Goal: Navigation & Orientation: Find specific page/section

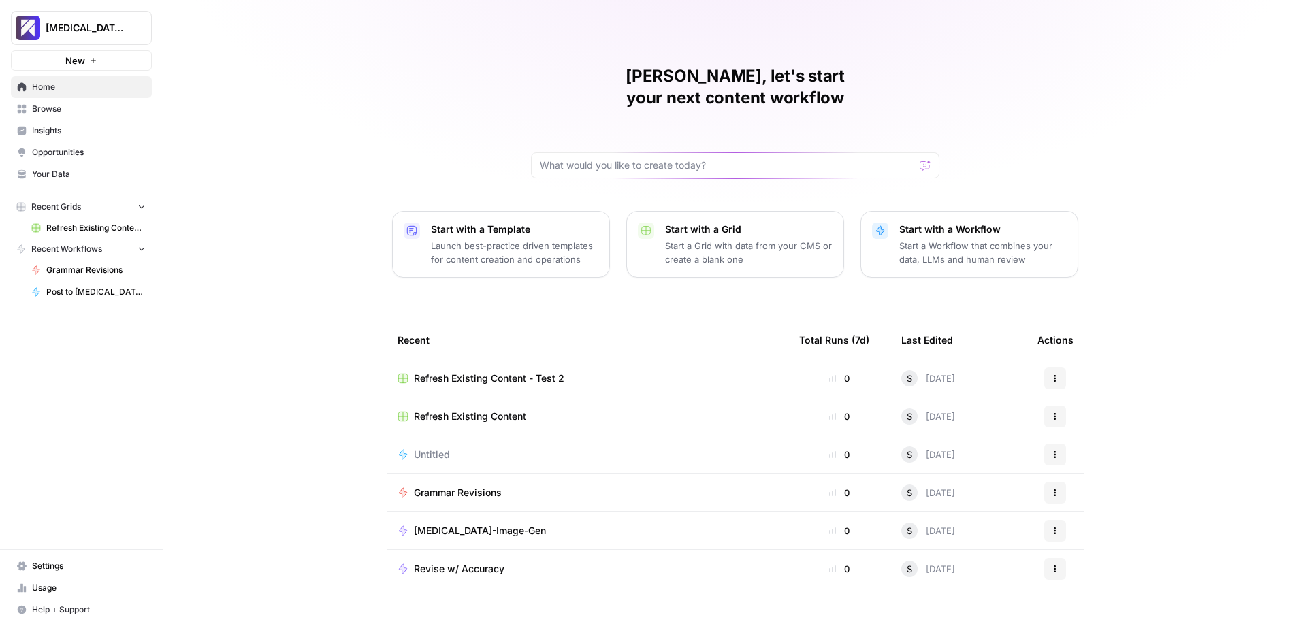
click at [55, 585] on span "Usage" at bounding box center [89, 588] width 114 height 12
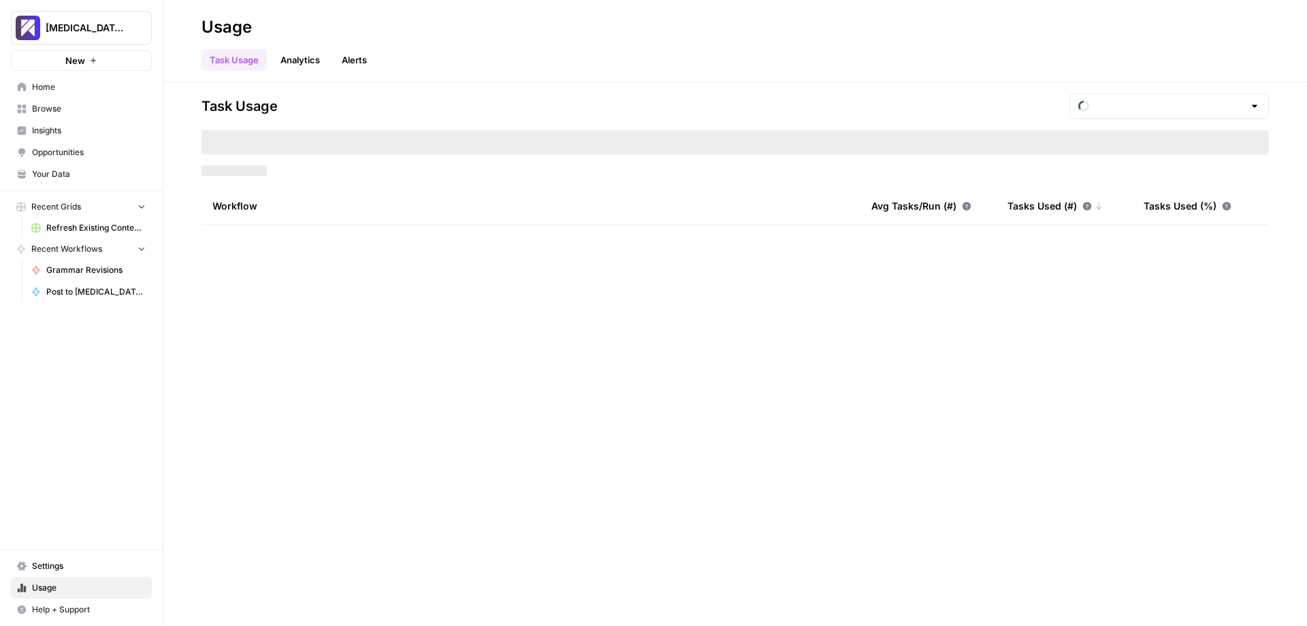
type input "September Included Tasks"
click at [67, 563] on span "Settings" at bounding box center [89, 566] width 114 height 12
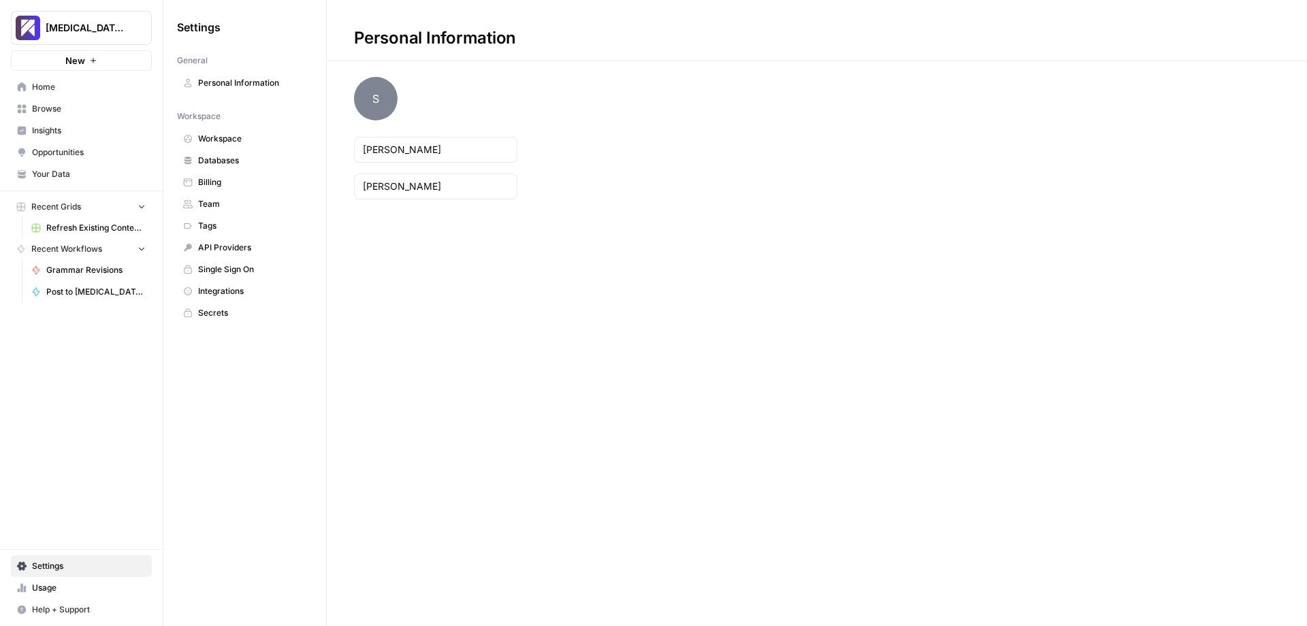
click at [67, 563] on span "Settings" at bounding box center [89, 566] width 114 height 12
click at [65, 27] on span "[MEDICAL_DATA] - Test" at bounding box center [87, 28] width 82 height 14
click at [63, 88] on span "Home" at bounding box center [89, 87] width 114 height 12
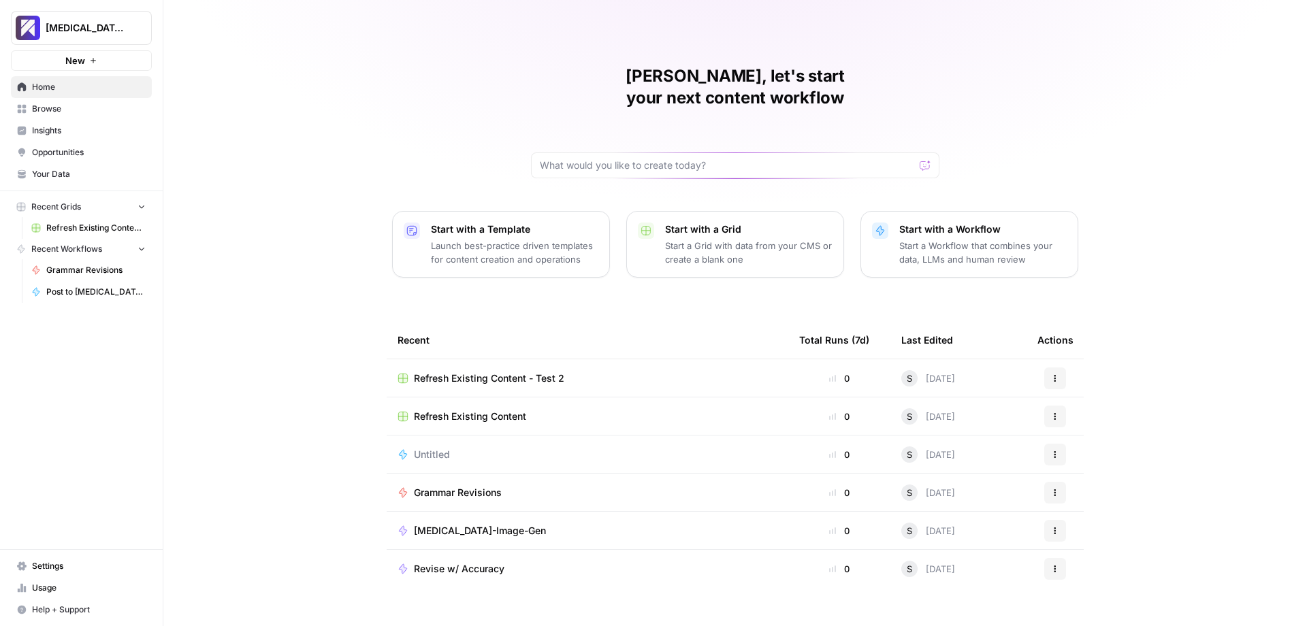
click at [85, 563] on span "Settings" at bounding box center [89, 566] width 114 height 12
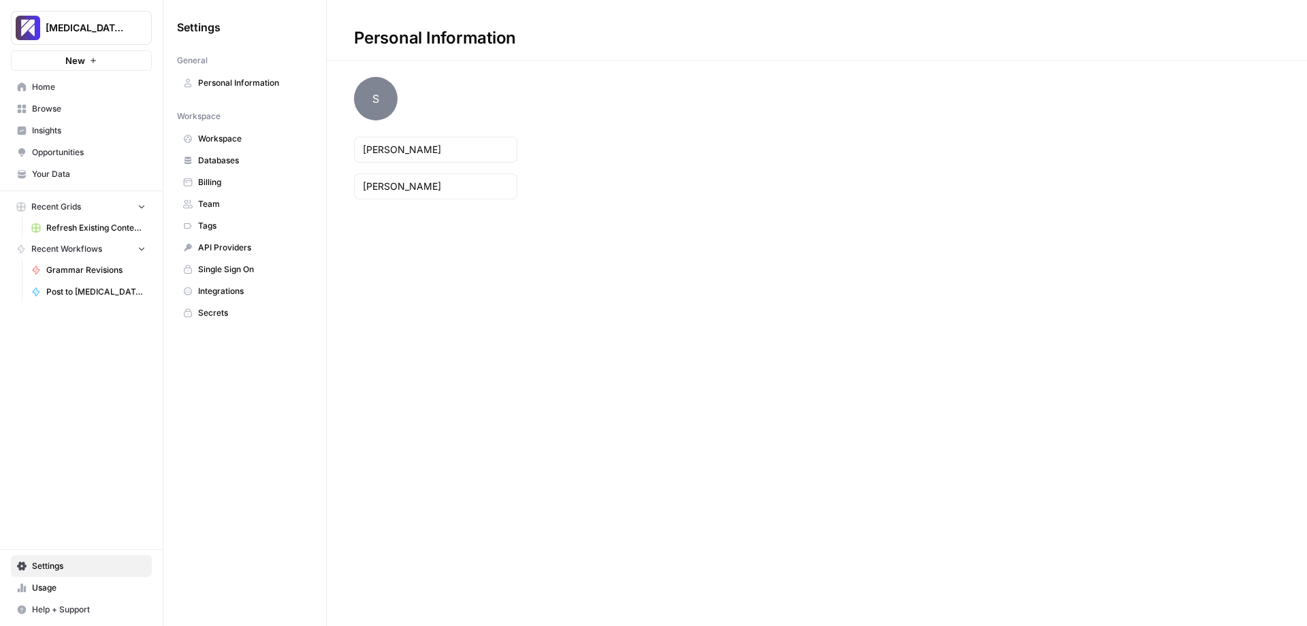
click at [243, 202] on span "Team" at bounding box center [252, 204] width 108 height 12
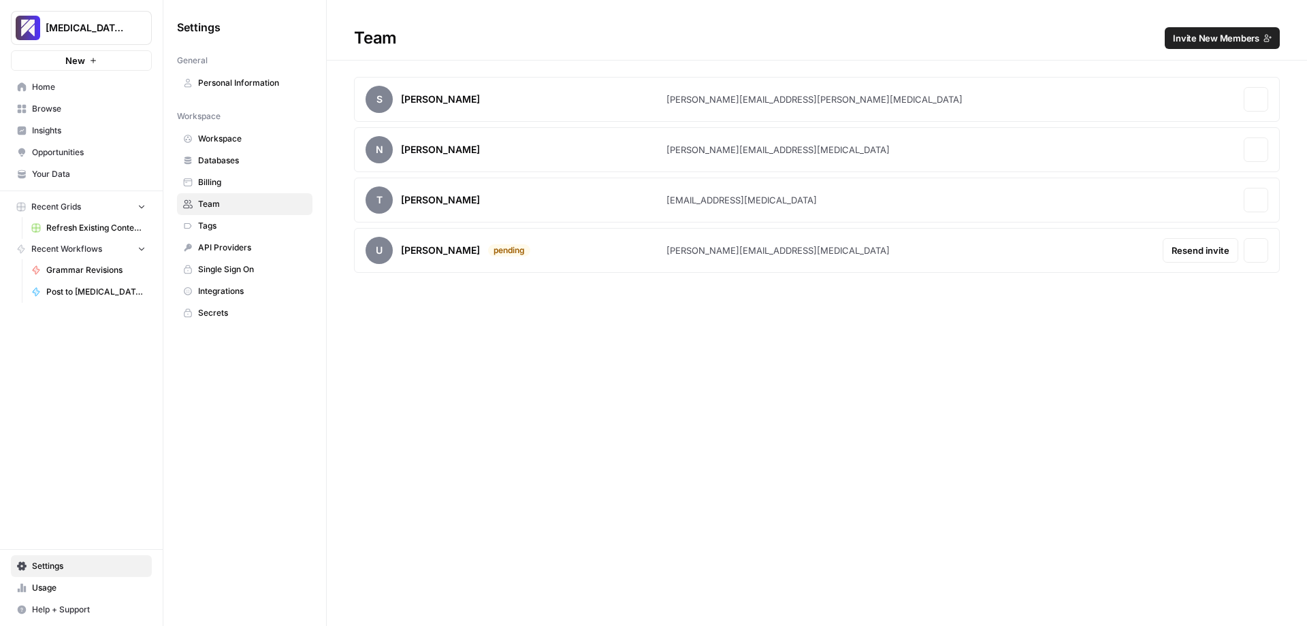
click at [249, 135] on span "Workspace" at bounding box center [252, 139] width 108 height 12
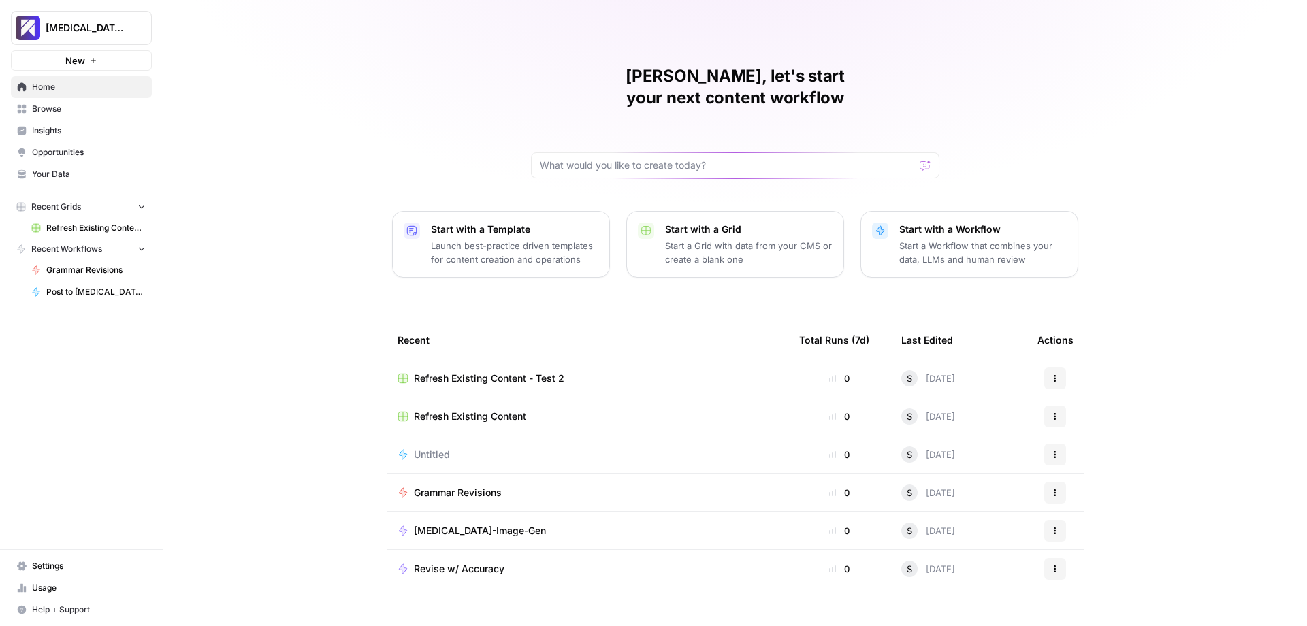
click at [63, 564] on span "Settings" at bounding box center [89, 566] width 114 height 12
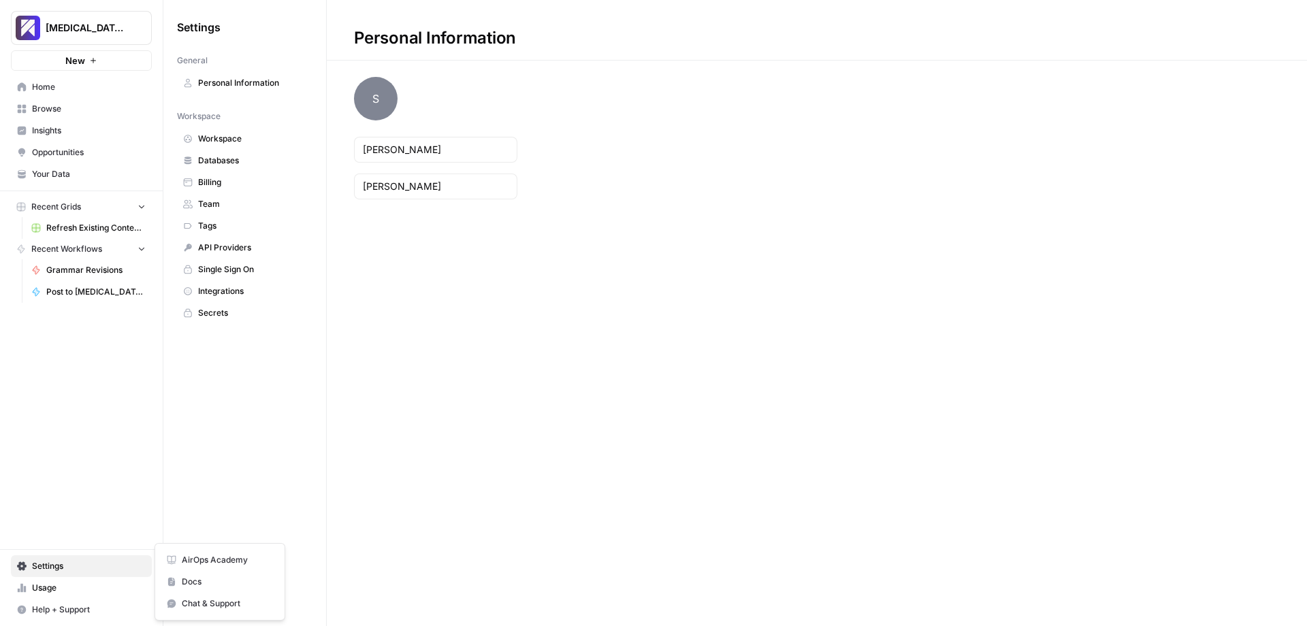
click at [63, 605] on span "Help + Support" at bounding box center [89, 610] width 114 height 12
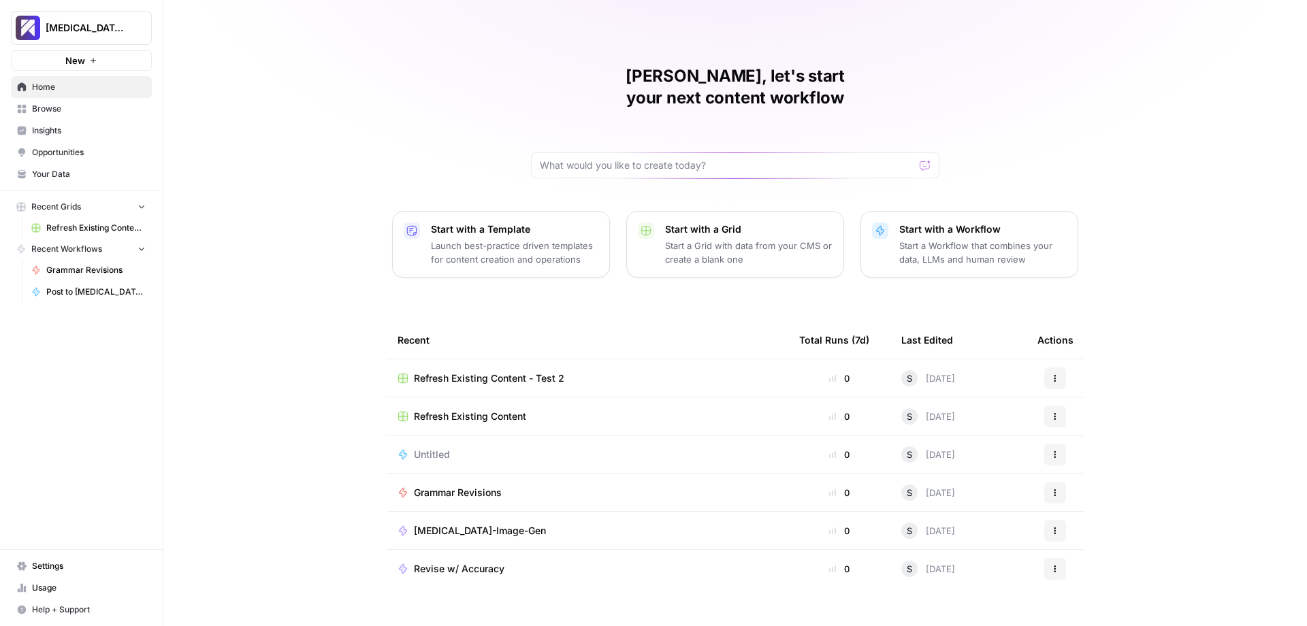
click at [55, 568] on span "Settings" at bounding box center [89, 566] width 114 height 12
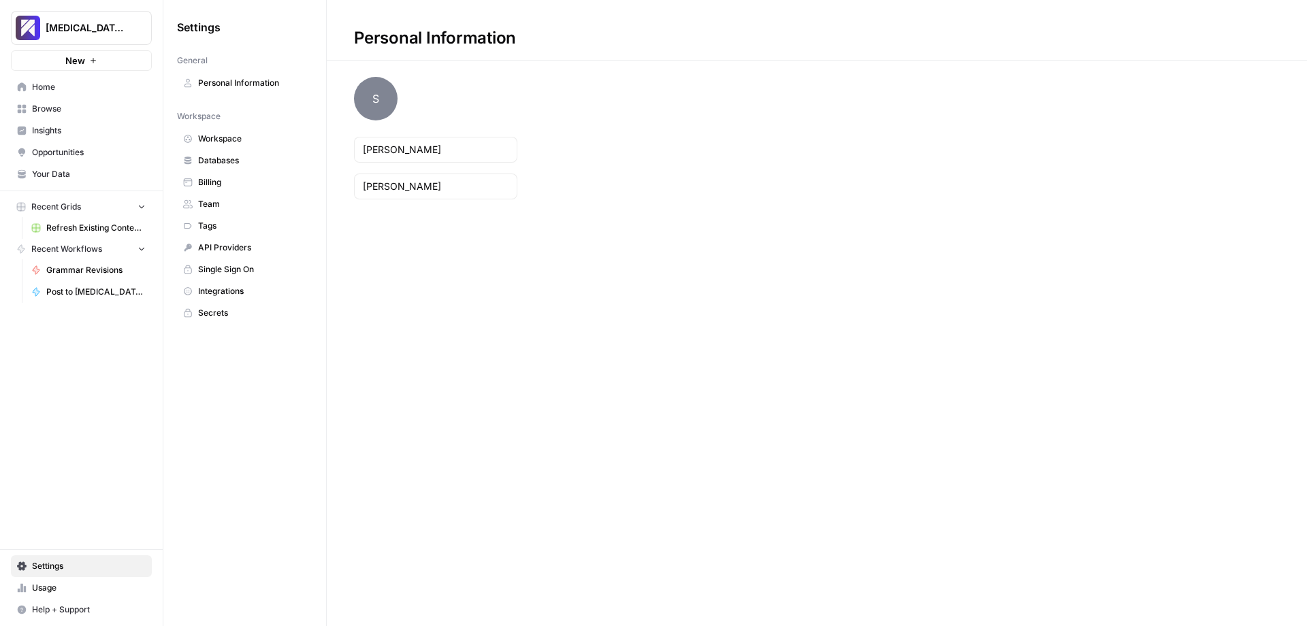
click at [263, 75] on link "Personal Information" at bounding box center [244, 83] width 135 height 22
click at [254, 143] on span "Workspace" at bounding box center [252, 139] width 108 height 12
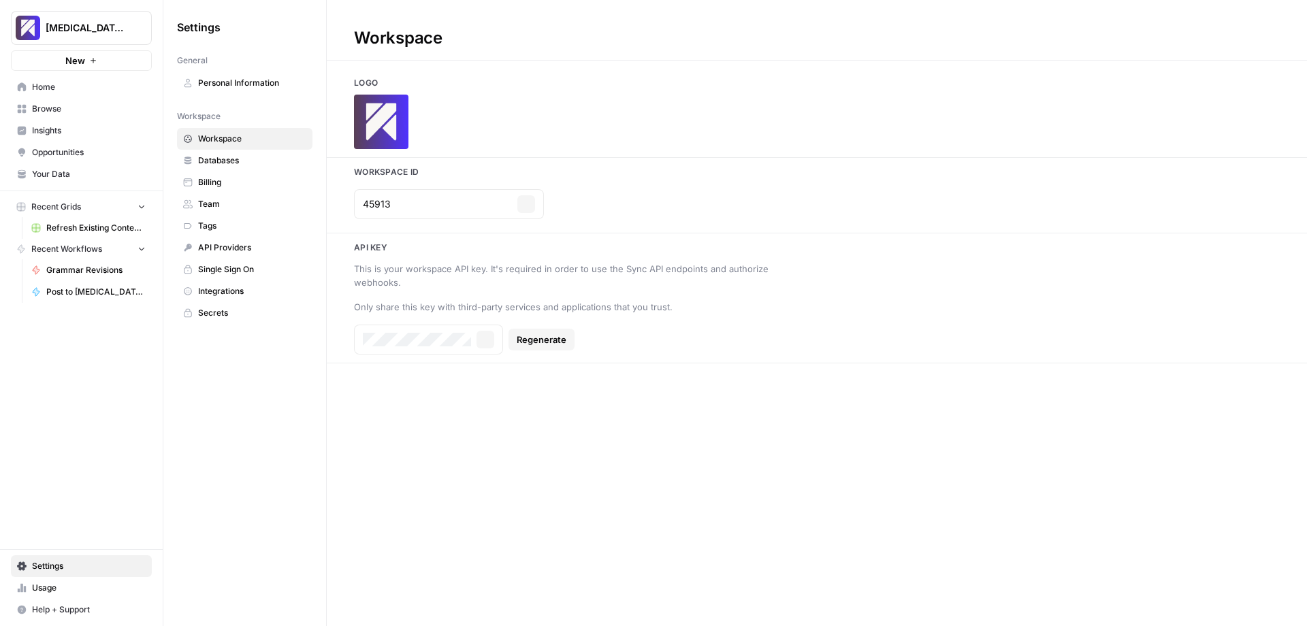
click at [249, 161] on span "Databases" at bounding box center [252, 160] width 108 height 12
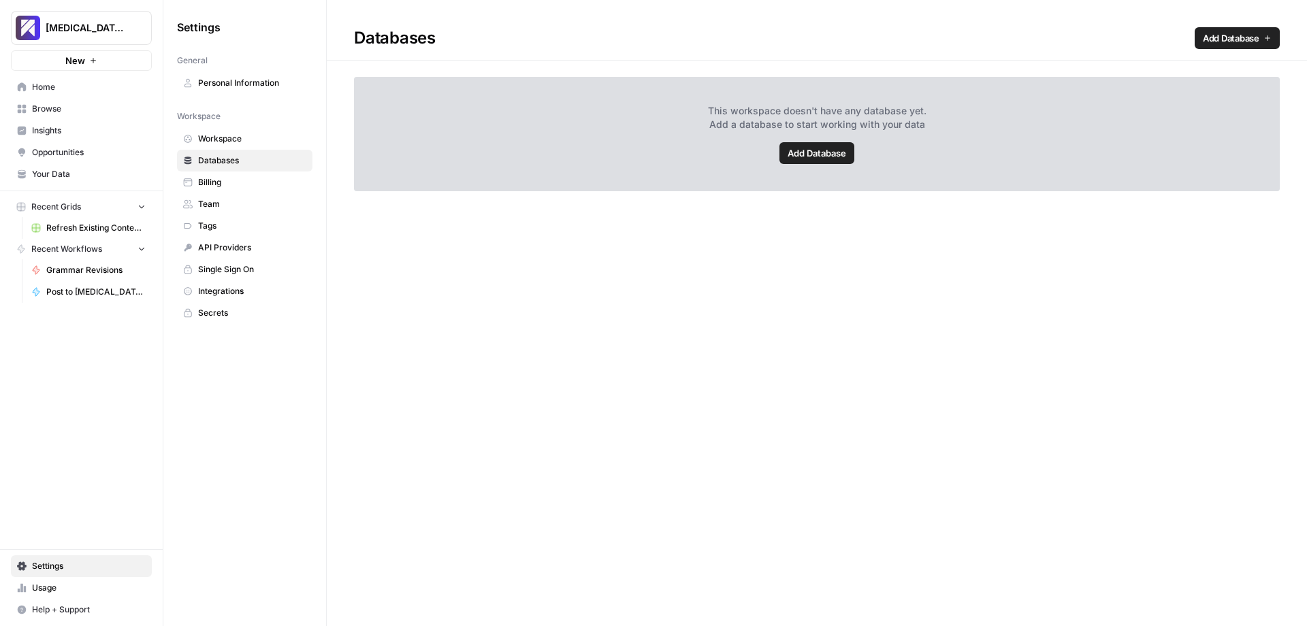
click at [245, 180] on span "Billing" at bounding box center [252, 182] width 108 height 12
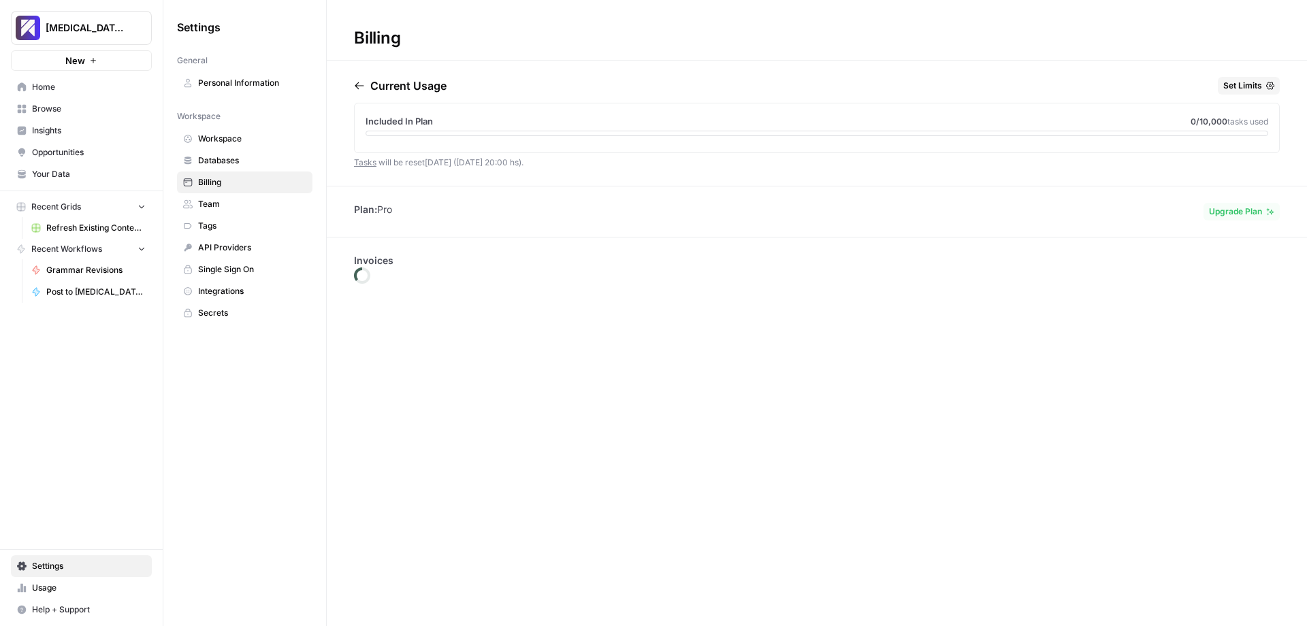
click at [240, 212] on link "Team" at bounding box center [244, 204] width 135 height 22
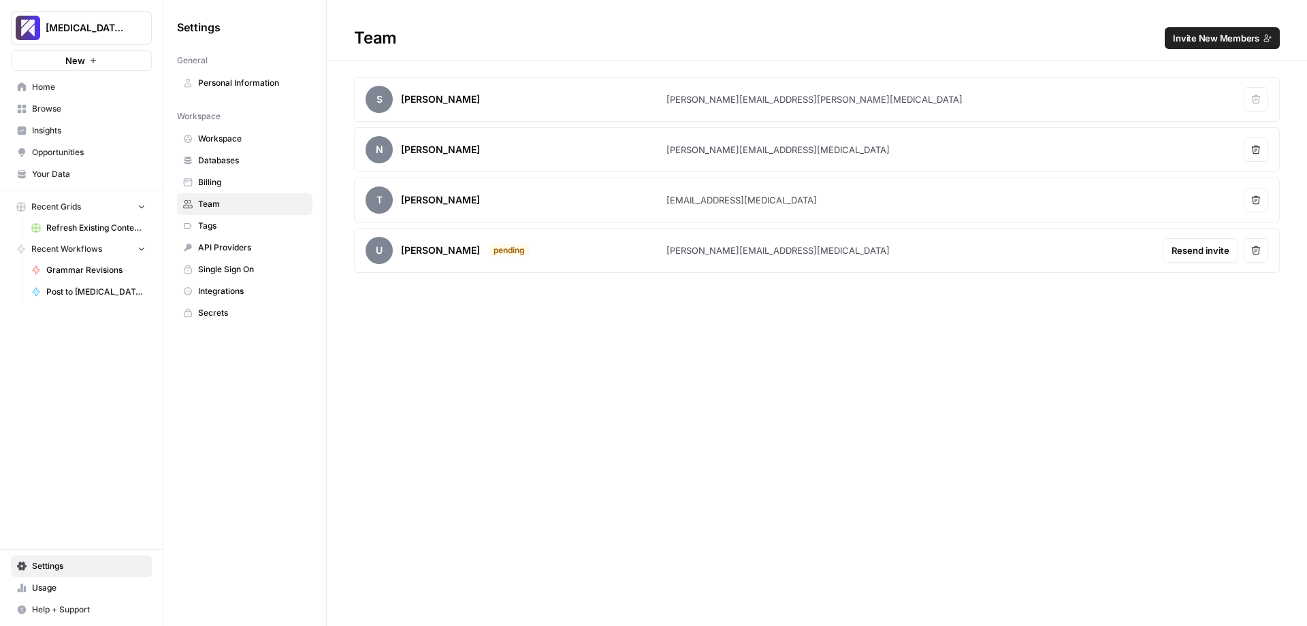
click at [237, 230] on span "Tags" at bounding box center [252, 226] width 108 height 12
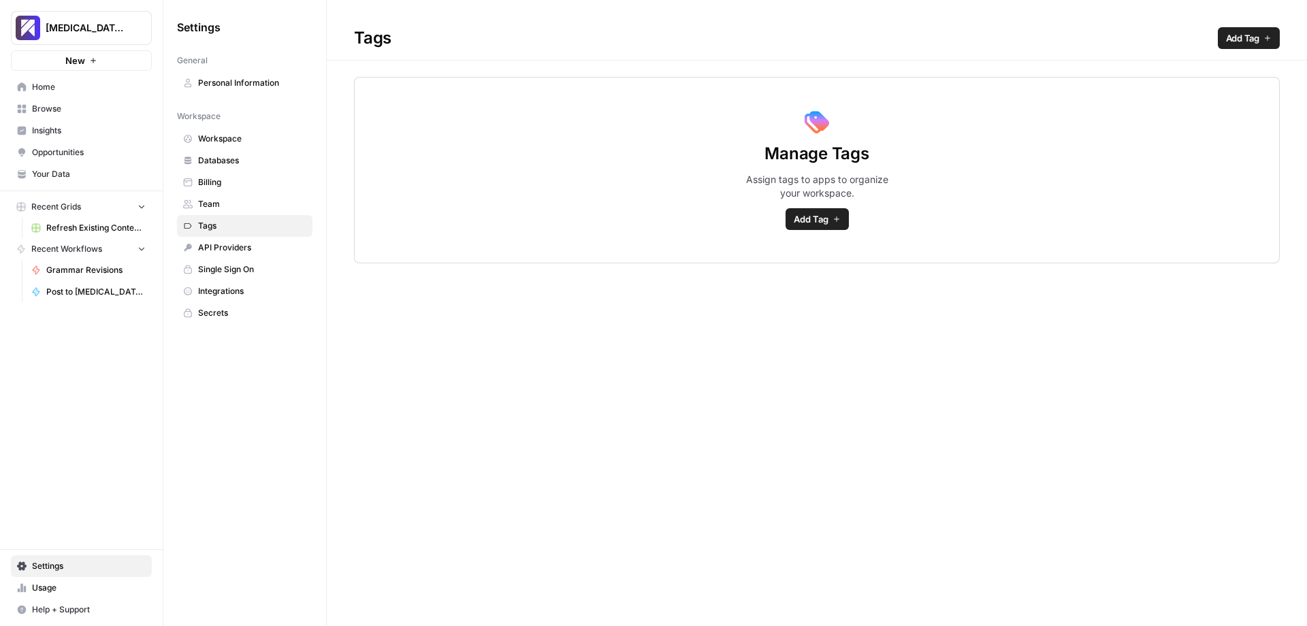
click at [237, 246] on span "API Providers" at bounding box center [252, 248] width 108 height 12
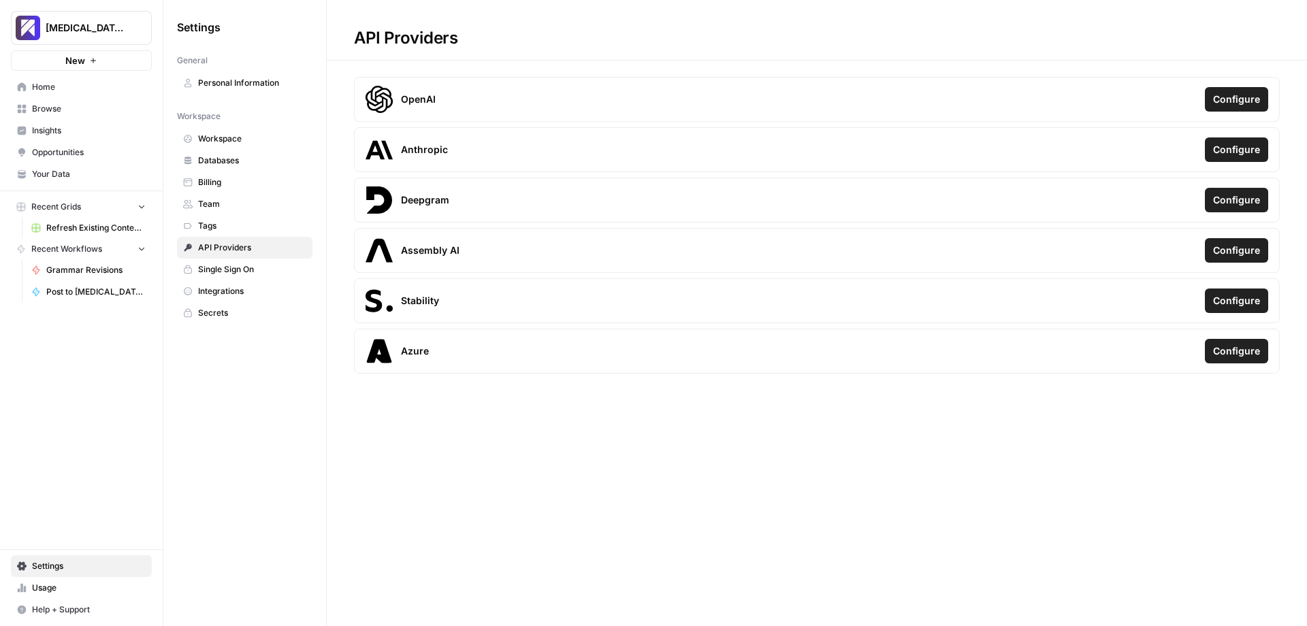
click at [237, 272] on span "Single Sign On" at bounding box center [252, 269] width 108 height 12
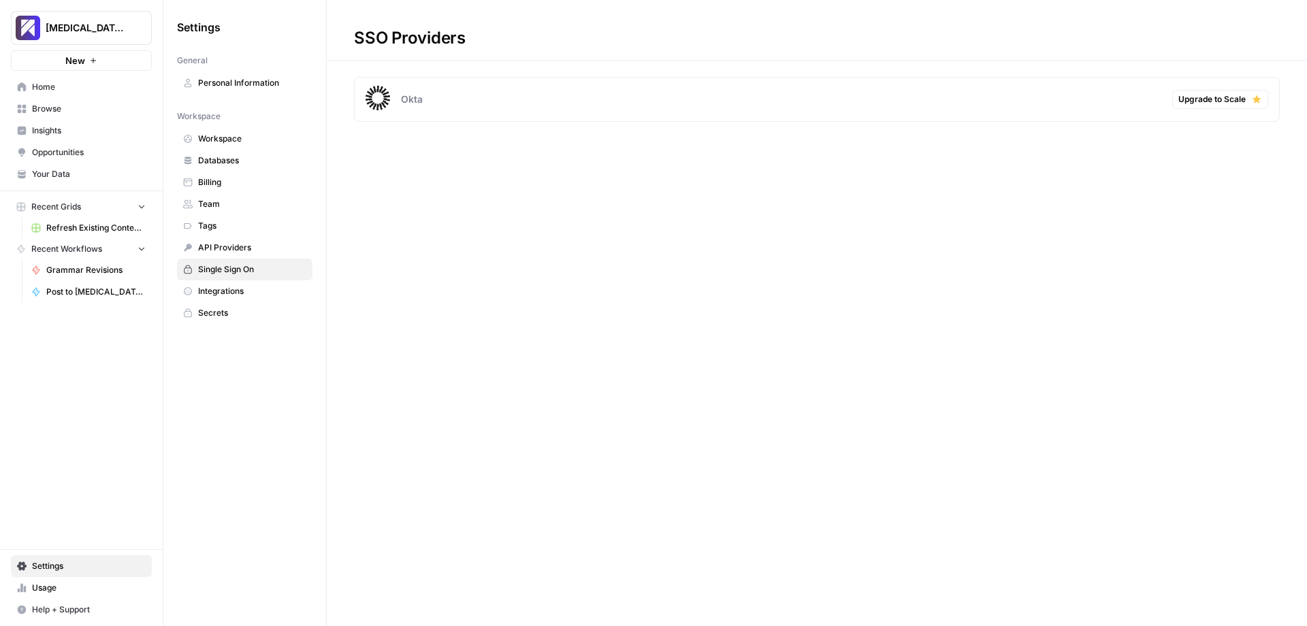
click at [235, 301] on link "Integrations" at bounding box center [244, 291] width 135 height 22
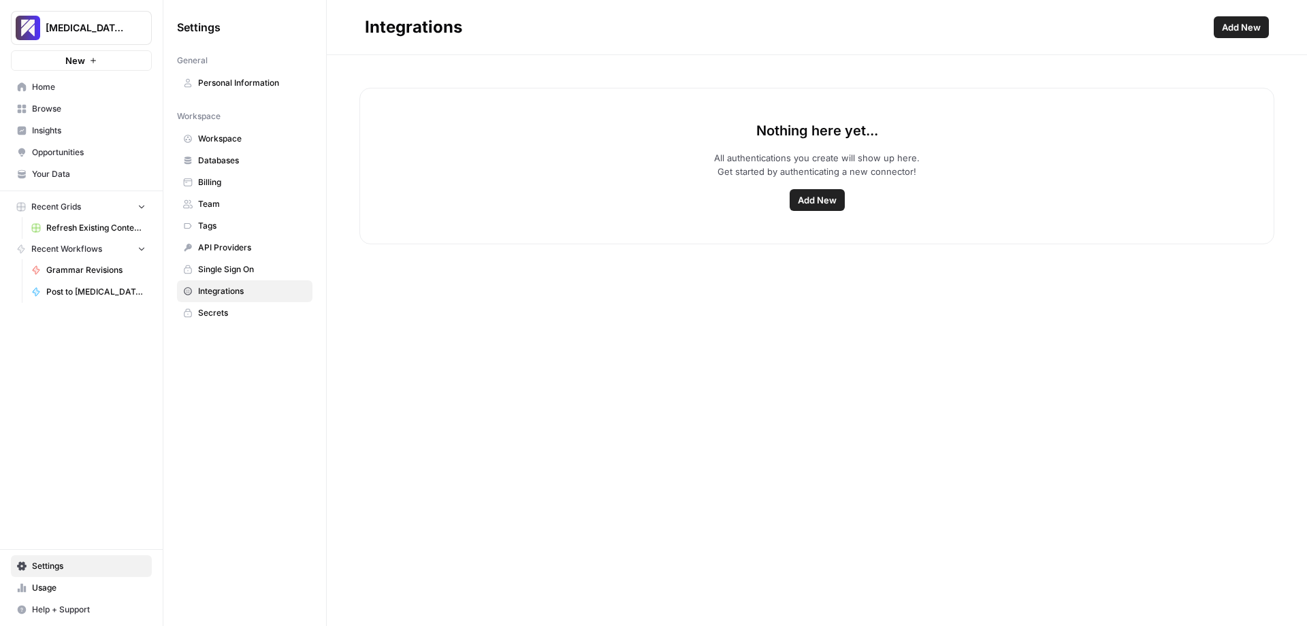
click at [228, 321] on link "Secrets" at bounding box center [244, 313] width 135 height 22
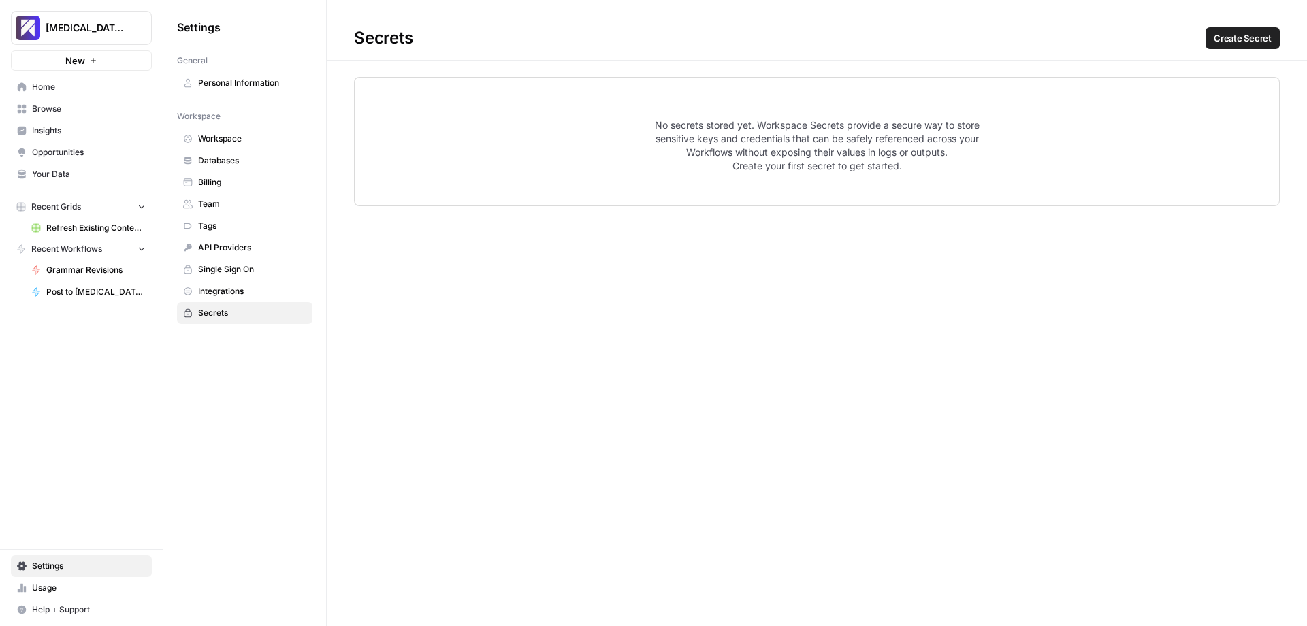
click at [30, 591] on link "Usage" at bounding box center [81, 588] width 141 height 22
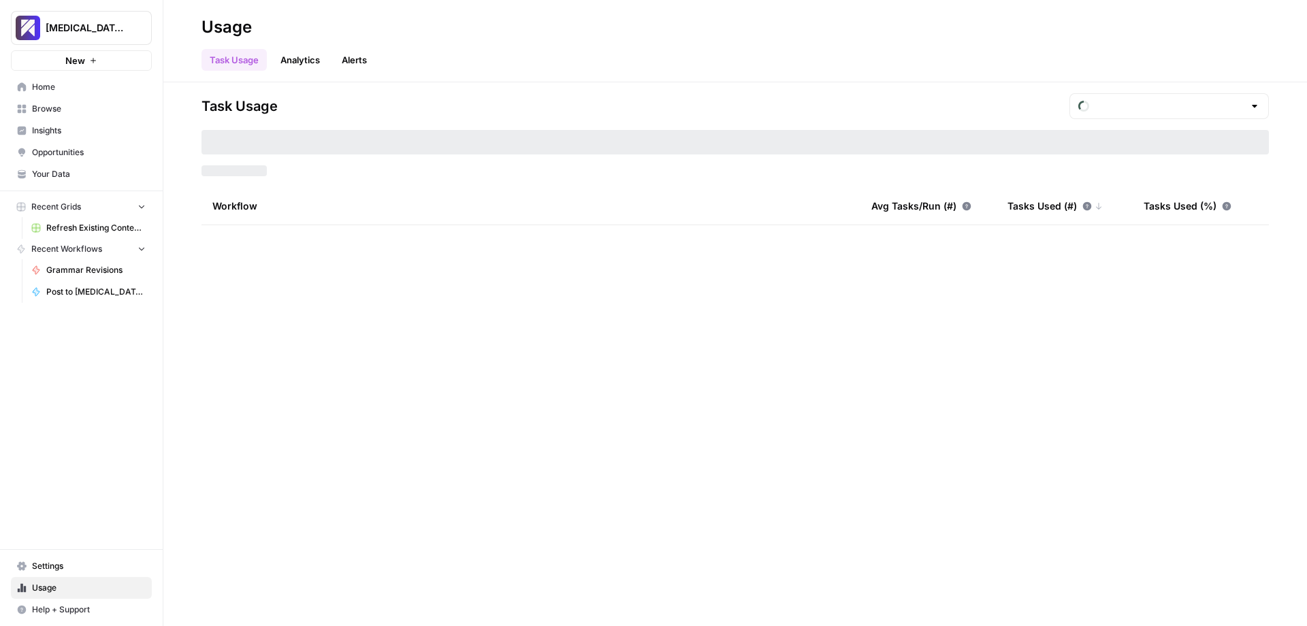
type input "September Included Tasks"
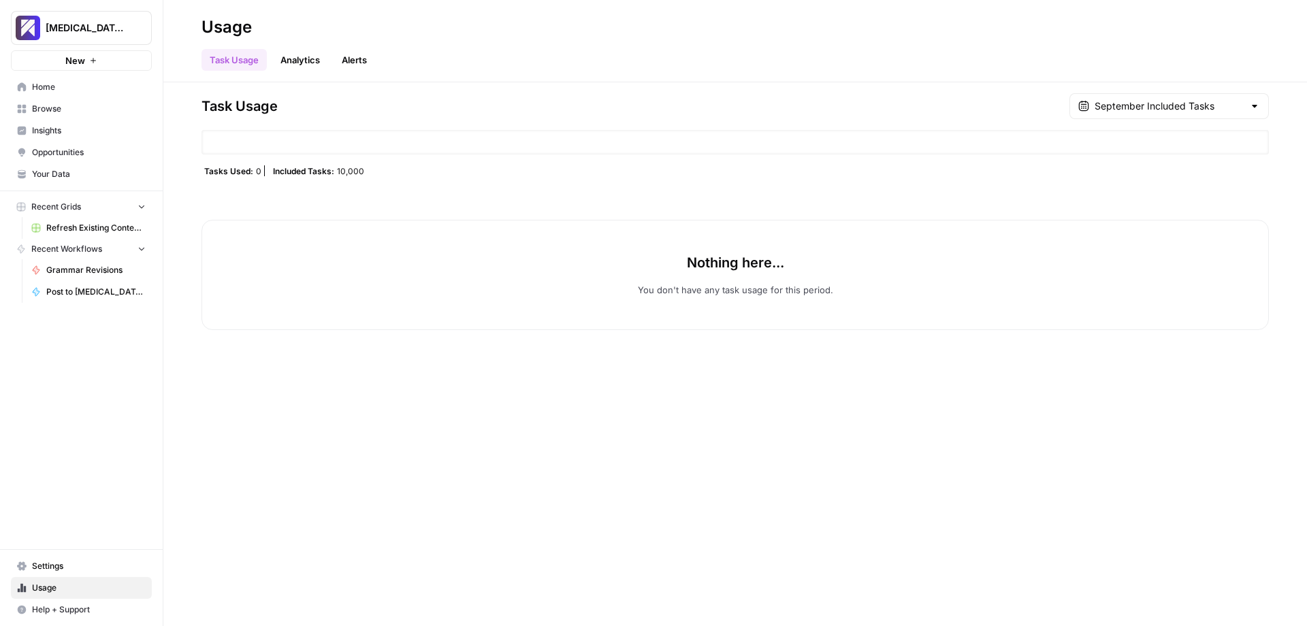
click at [80, 612] on span "Help + Support" at bounding box center [89, 610] width 114 height 12
click at [79, 608] on span "Help + Support" at bounding box center [89, 610] width 114 height 12
click at [76, 608] on span "Help + Support" at bounding box center [89, 610] width 114 height 12
click at [53, 608] on span "Help + Support" at bounding box center [89, 610] width 114 height 12
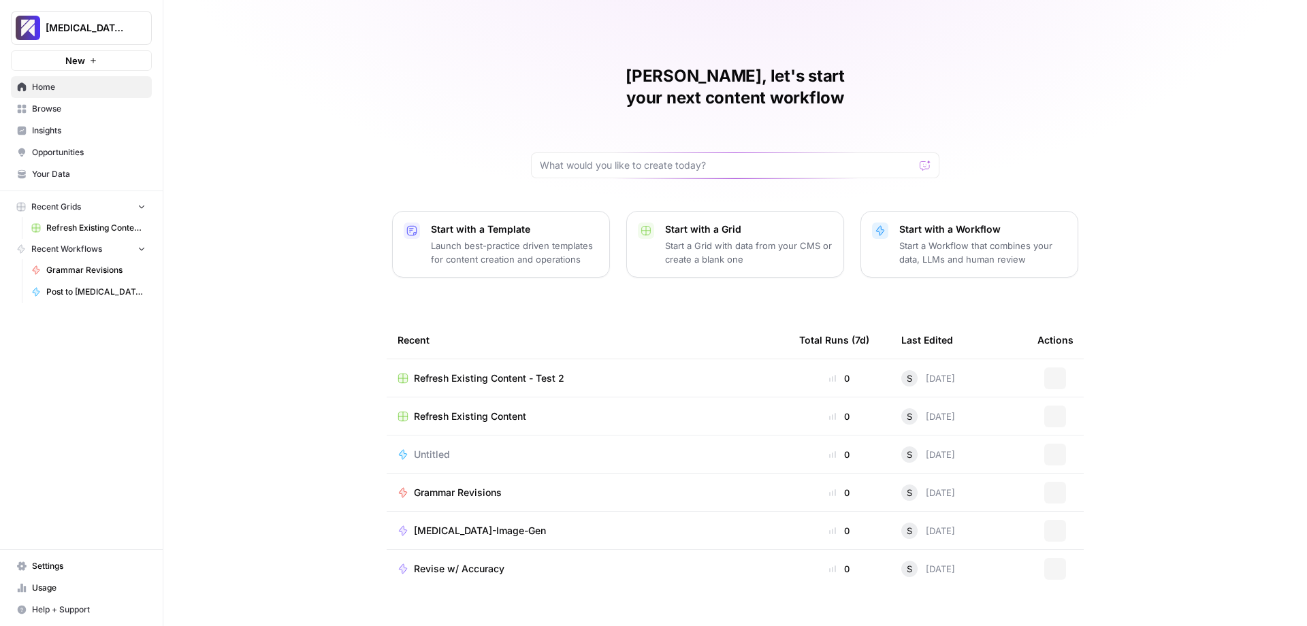
click at [95, 28] on span "[MEDICAL_DATA] - Test" at bounding box center [87, 28] width 82 height 14
click at [84, 151] on span "Log Out" at bounding box center [128, 153] width 186 height 14
